Goal: Book appointment/travel/reservation

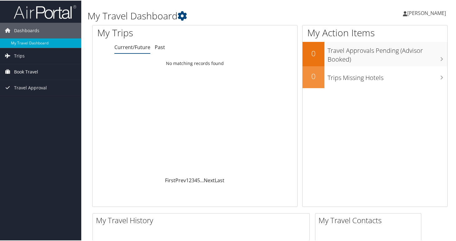
click at [34, 71] on span "Book Travel" at bounding box center [26, 71] width 24 height 16
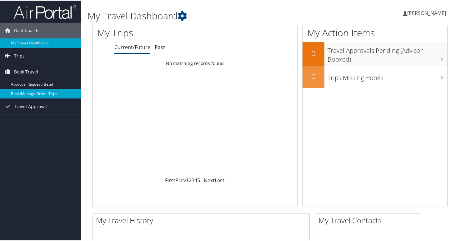
click at [37, 90] on link "Book/Manage Online Trips" at bounding box center [40, 92] width 81 height 9
